Goal: Transaction & Acquisition: Download file/media

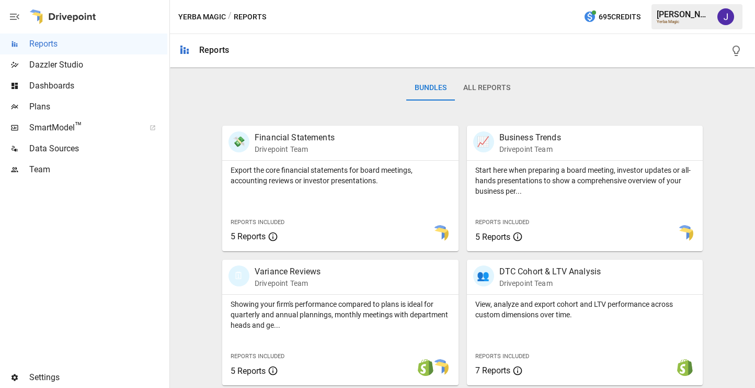
scroll to position [557, 0]
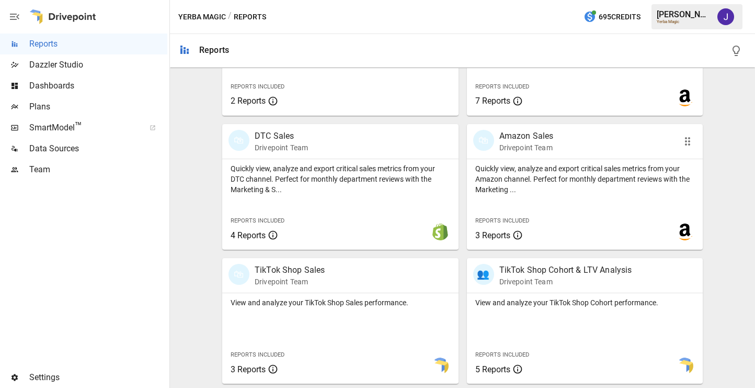
click at [529, 142] on p "Drivepoint Team" at bounding box center [526, 147] width 54 height 10
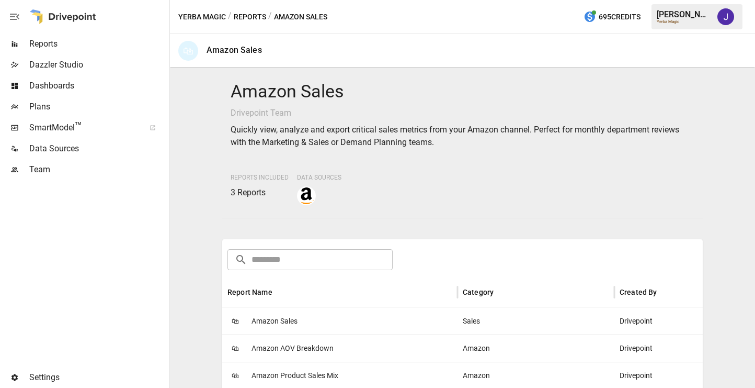
scroll to position [172, 0]
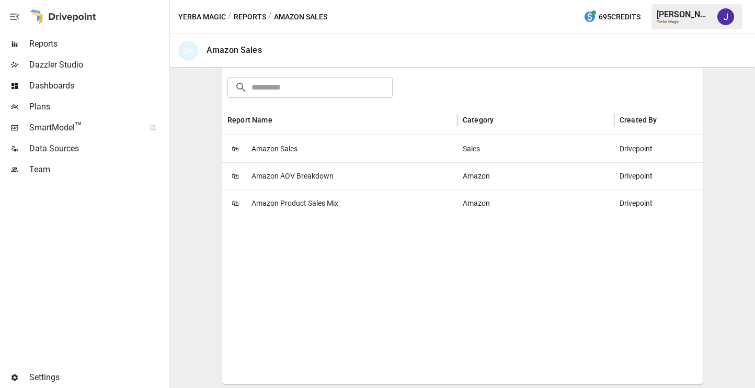
click at [292, 150] on span "Amazon Sales" at bounding box center [275, 148] width 46 height 27
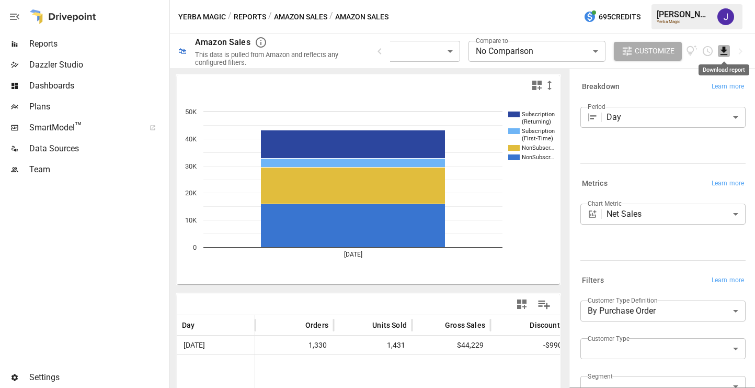
click at [721, 47] on icon "Download report" at bounding box center [724, 51] width 12 height 12
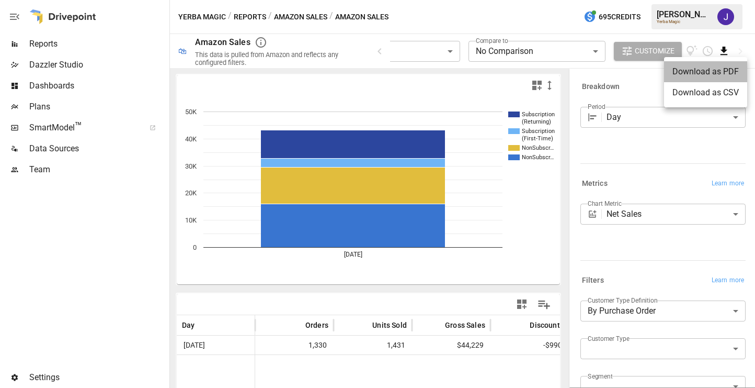
click at [708, 77] on li "Download as PDF" at bounding box center [705, 71] width 83 height 21
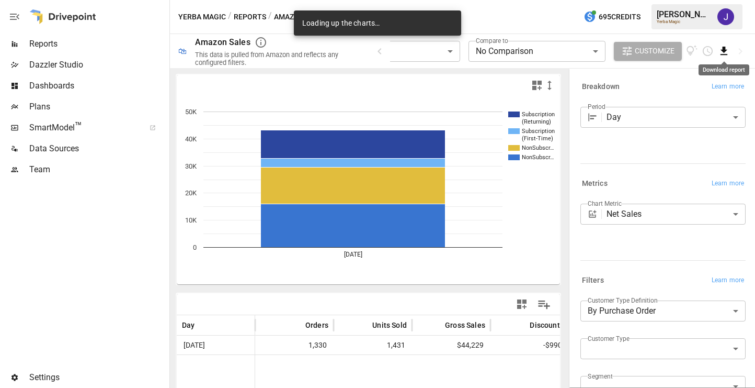
click at [723, 53] on icon "Download report" at bounding box center [724, 51] width 12 height 12
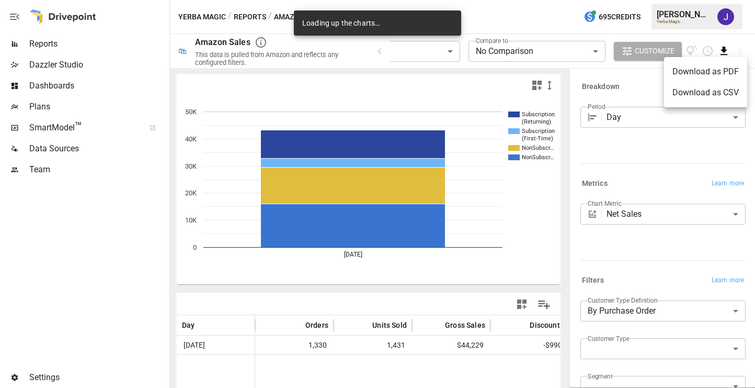
click at [722, 92] on li "Download as CSV" at bounding box center [705, 92] width 83 height 21
